Goal: Information Seeking & Learning: Learn about a topic

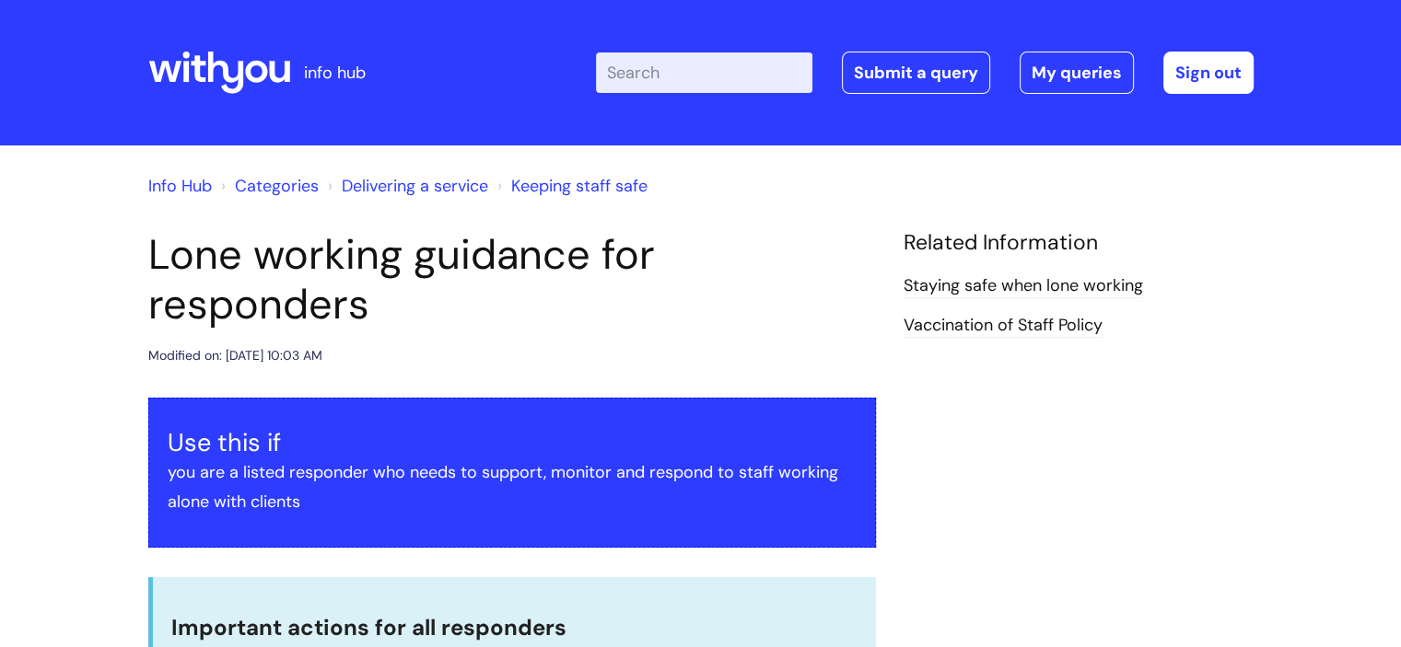
click at [774, 77] on input "Enter your search term here..." at bounding box center [704, 72] width 216 height 41
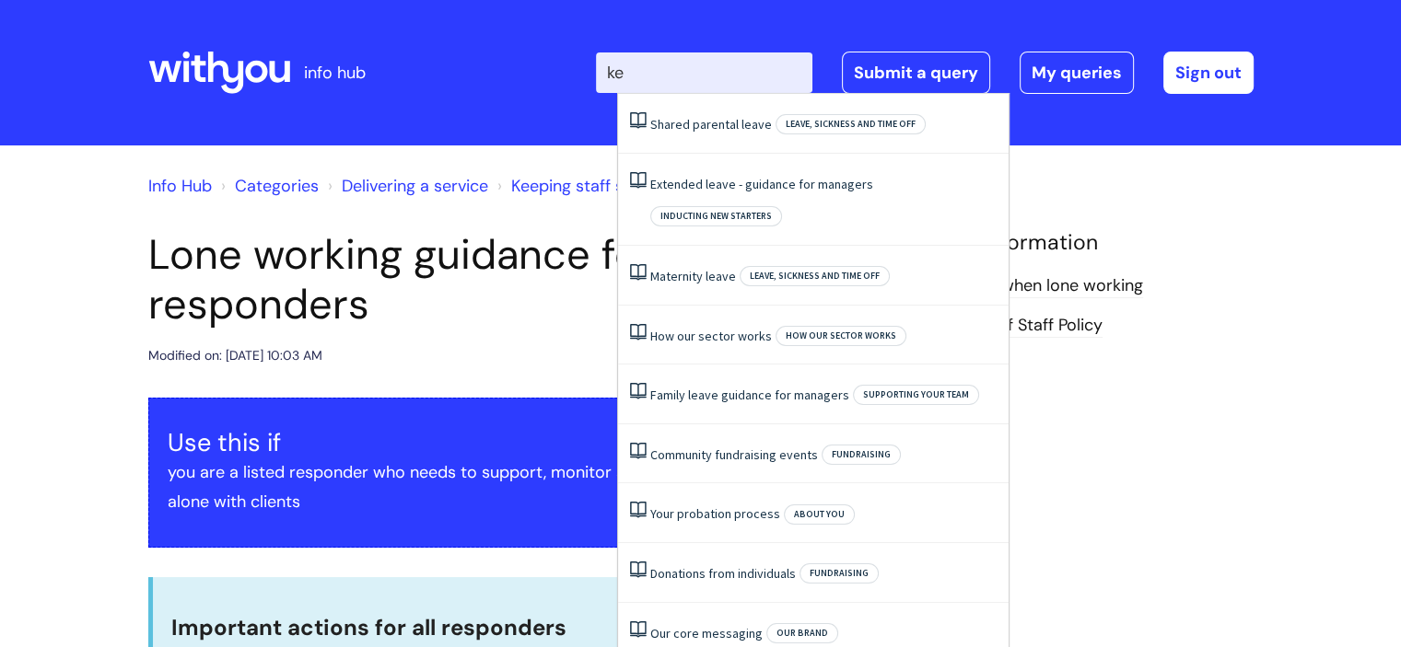
type input "k"
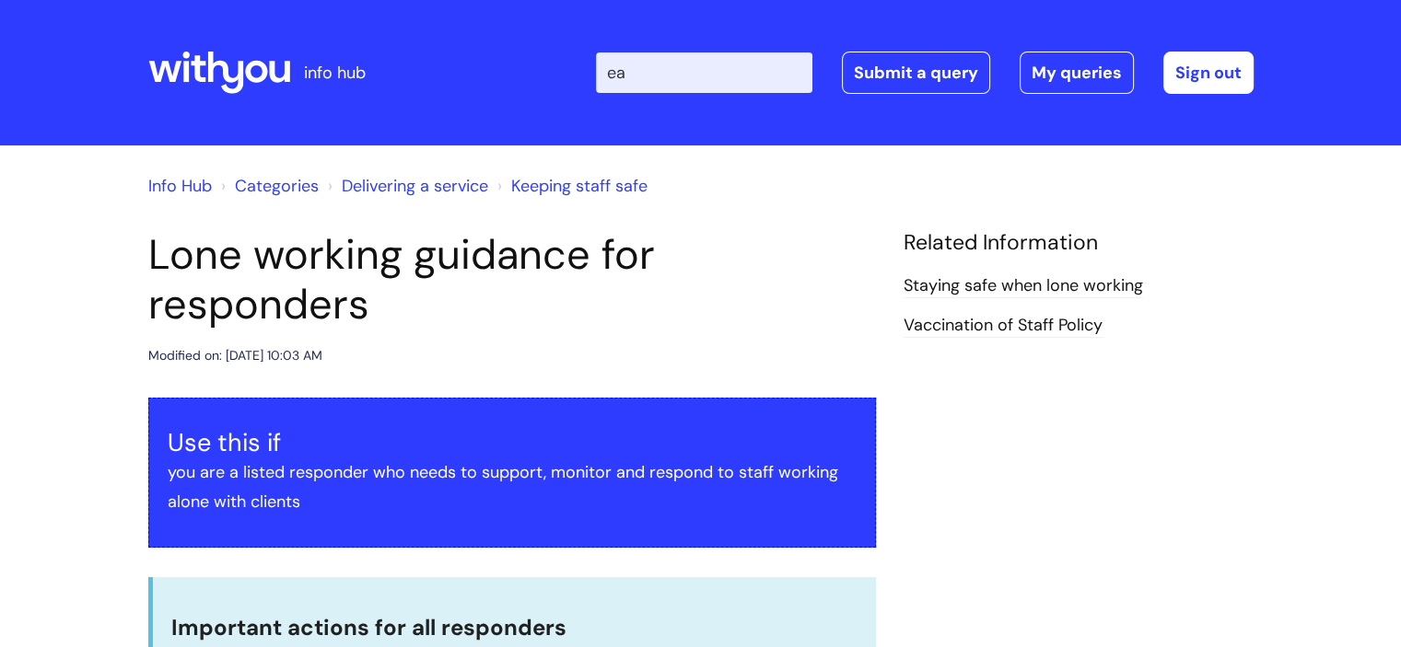
type input "eap"
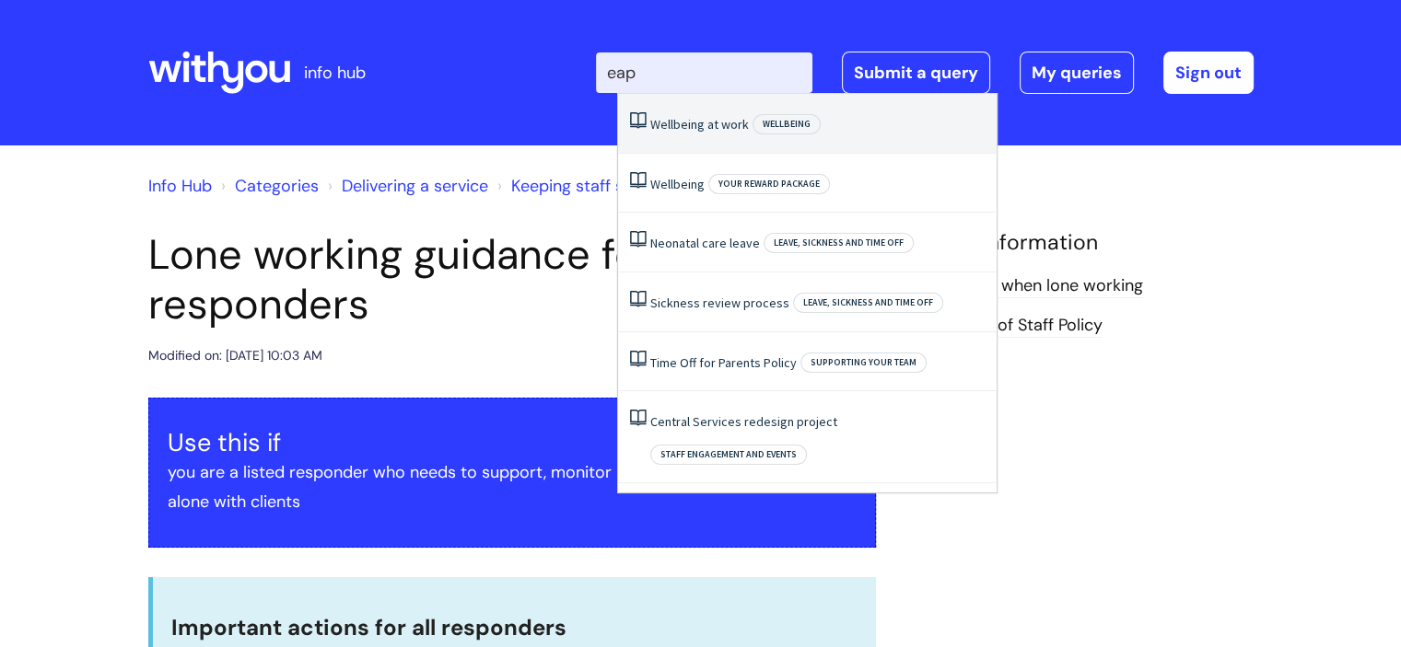
click at [764, 127] on span "Wellbeing" at bounding box center [786, 124] width 68 height 20
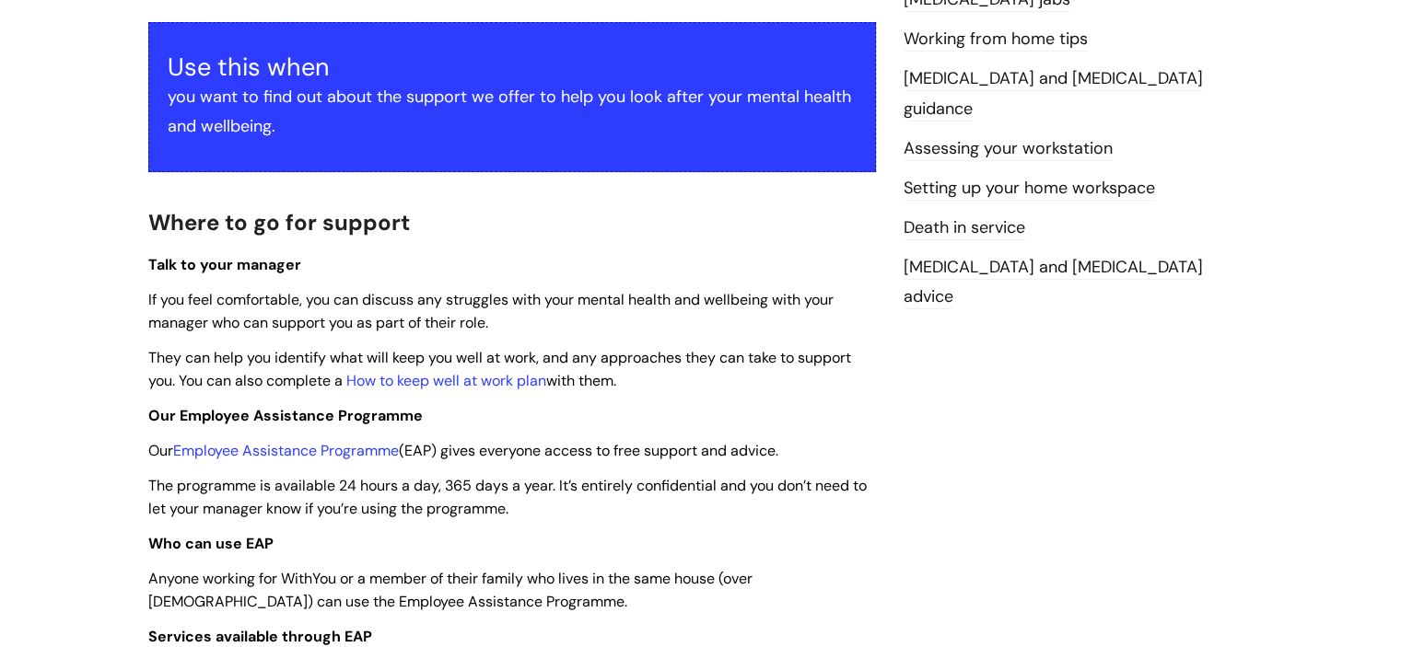
scroll to position [332, 0]
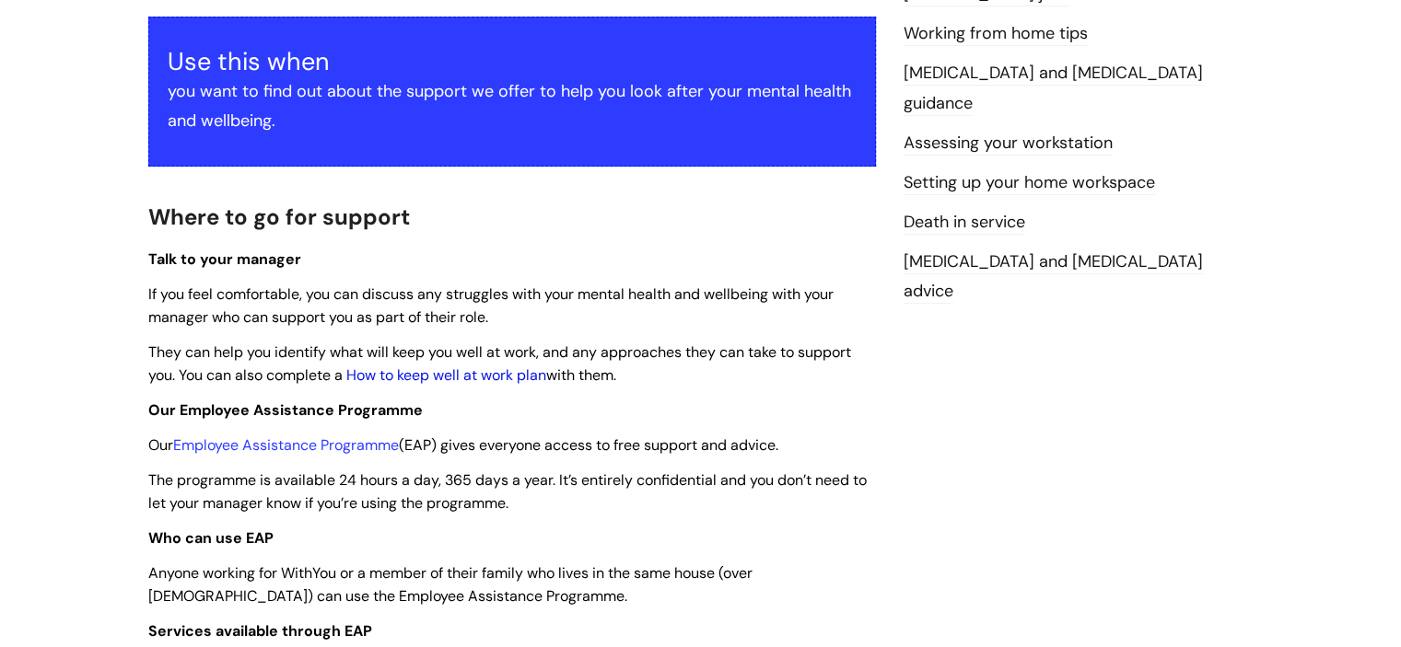
click at [486, 377] on link "How to keep well at work plan" at bounding box center [446, 375] width 200 height 19
